Goal: Information Seeking & Learning: Learn about a topic

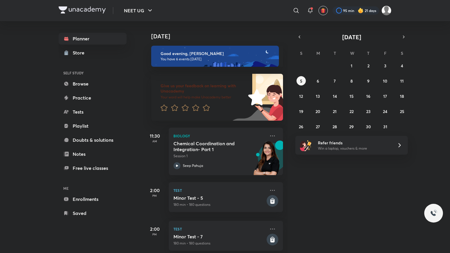
scroll to position [140, 0]
